Goal: Task Accomplishment & Management: Complete application form

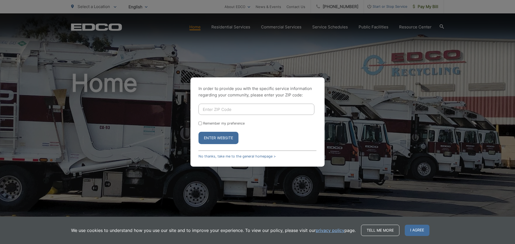
click at [219, 106] on input "Enter ZIP Code" at bounding box center [256, 109] width 116 height 11
type input "91901"
click at [198, 132] on button "Enter Website" at bounding box center [218, 138] width 40 height 12
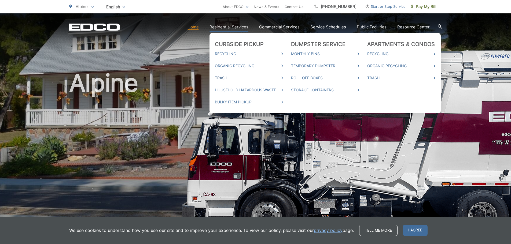
click at [226, 76] on link "Trash" at bounding box center [249, 78] width 68 height 6
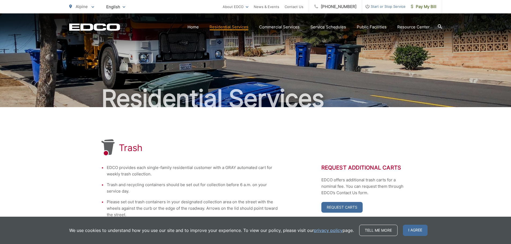
click at [390, 7] on span "Start or Stop Service" at bounding box center [383, 6] width 43 height 6
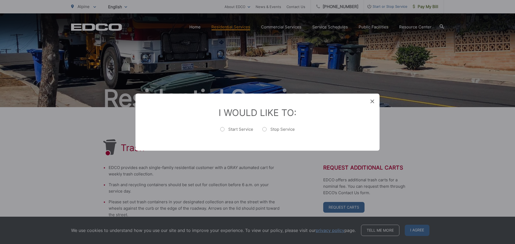
click at [223, 128] on label "Start Service" at bounding box center [236, 132] width 33 height 11
radio input "true"
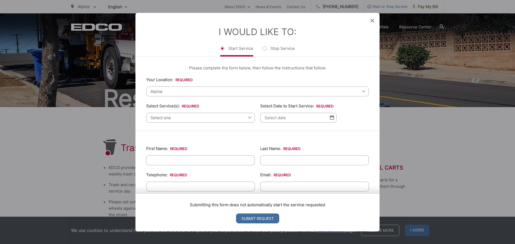
click at [209, 117] on span "Select one" at bounding box center [200, 118] width 109 height 10
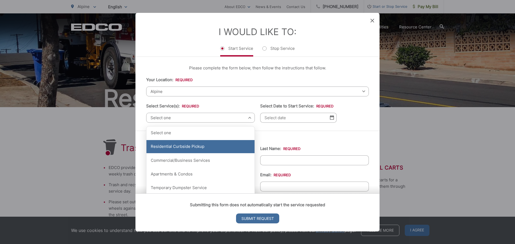
click at [209, 145] on div "Residential Curbside Pickup" at bounding box center [200, 146] width 108 height 13
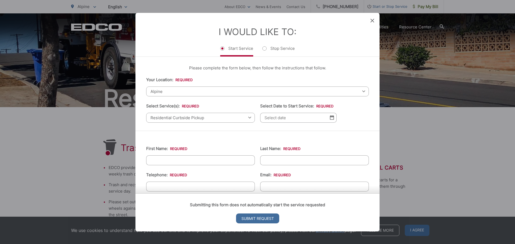
click at [330, 117] on img at bounding box center [332, 117] width 4 height 5
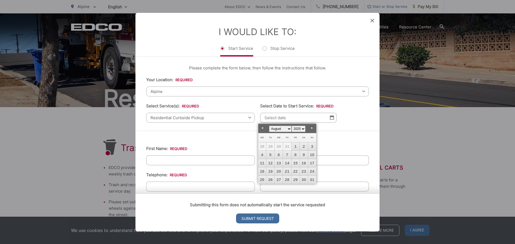
click at [289, 128] on select "January February March April May June July August September October November De…" at bounding box center [280, 129] width 23 height 6
click at [263, 147] on link "1" at bounding box center [262, 147] width 8 height 8
type input "09/01/2025"
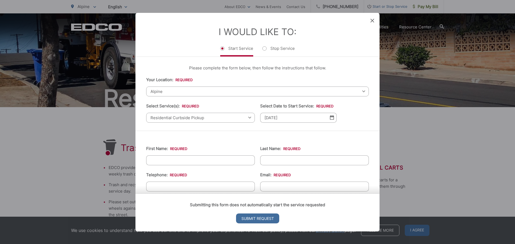
click at [203, 161] on input "First Name: *" at bounding box center [200, 160] width 109 height 10
type input "Heidi"
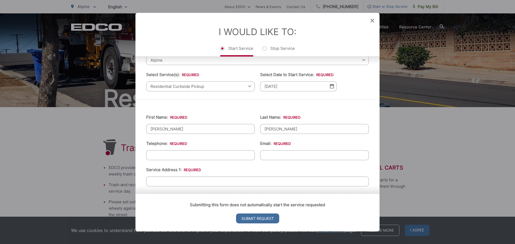
scroll to position [80, 0]
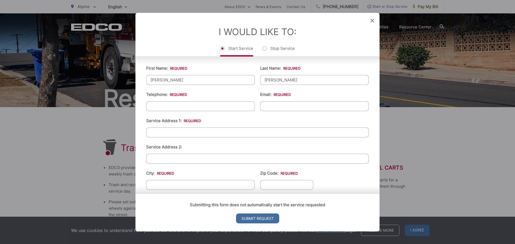
type input "Blevins"
click at [173, 108] on input "(___) ___-____" at bounding box center [200, 106] width 109 height 10
type input "(619) 633-6260"
click at [271, 109] on input "Email: *" at bounding box center [314, 106] width 109 height 10
click at [298, 107] on input "heidiablevins@gamil.com" at bounding box center [314, 106] width 109 height 10
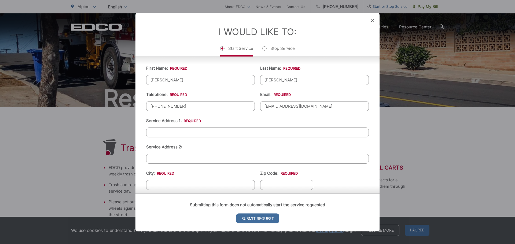
type input "heidiablevins@gmail.com"
click at [197, 132] on input "Service Address 1: *" at bounding box center [257, 132] width 223 height 10
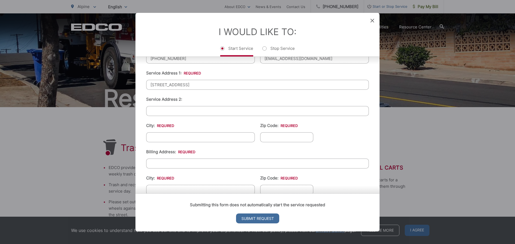
scroll to position [134, 0]
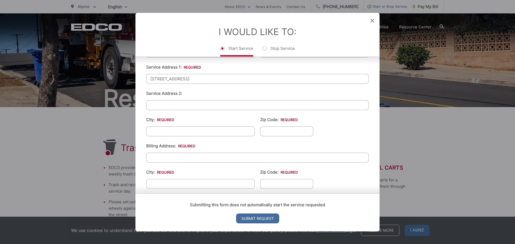
type input "2253 Tavern Rd."
click at [181, 132] on input "City: *" at bounding box center [200, 131] width 109 height 10
type input "Alpine"
click at [275, 130] on input "Zip Code: *" at bounding box center [286, 131] width 53 height 10
type input "91901"
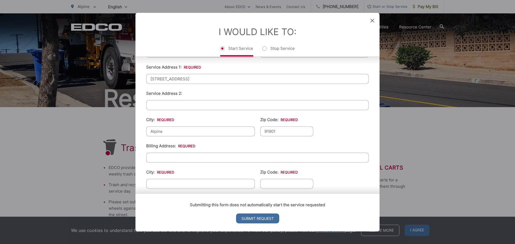
click at [172, 159] on input "Billing Address: *" at bounding box center [257, 158] width 223 height 10
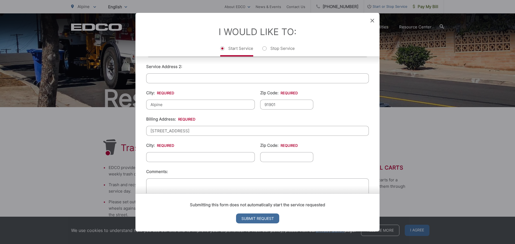
type input "2253 Tavern Rd."
click at [163, 158] on input "City: *" at bounding box center [200, 157] width 109 height 10
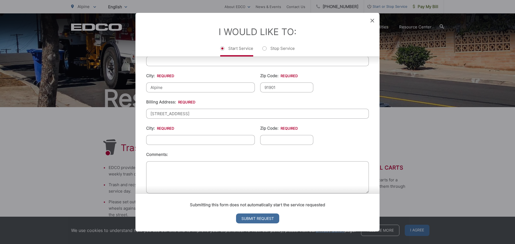
scroll to position [188, 0]
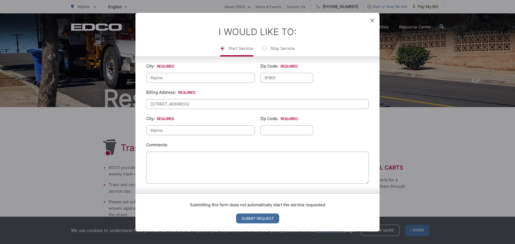
type input "Alpine"
click at [280, 130] on input "Zip Code: *" at bounding box center [286, 130] width 53 height 10
type input "91901"
click at [241, 164] on textarea "Comments:" at bounding box center [257, 168] width 223 height 32
type textarea "Would like to start service"
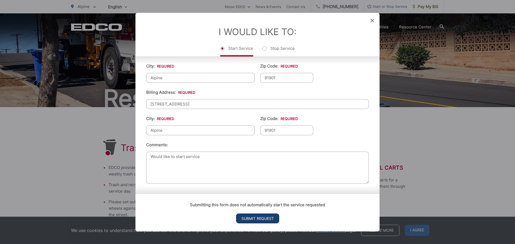
click at [244, 218] on input "Submit Request" at bounding box center [257, 219] width 43 height 10
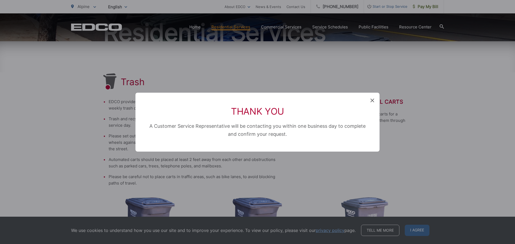
scroll to position [0, 0]
click at [374, 99] on icon at bounding box center [372, 101] width 4 height 4
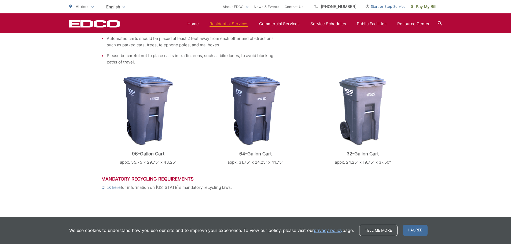
scroll to position [188, 0]
